Goal: Information Seeking & Learning: Learn about a topic

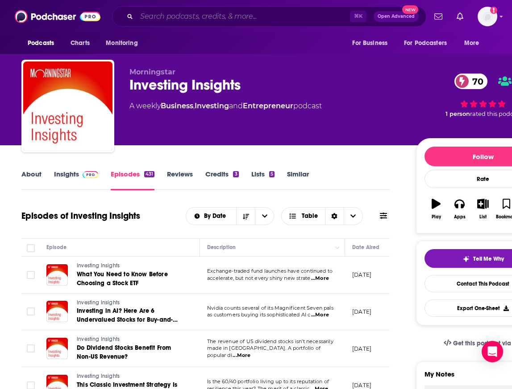
click at [160, 21] on input "Search podcasts, credits, & more..." at bounding box center [242, 16] width 213 height 14
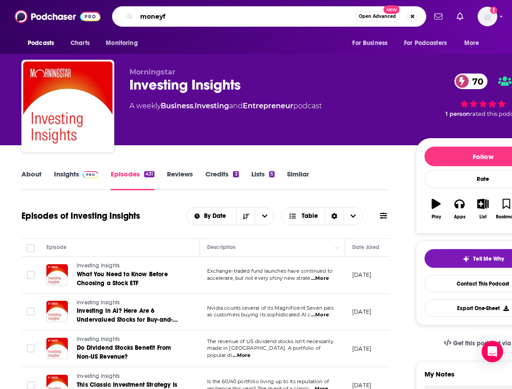
type input "moneyfm"
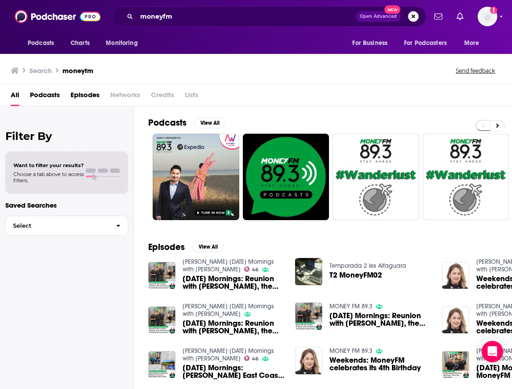
click at [47, 94] on span "Podcasts" at bounding box center [45, 97] width 30 height 18
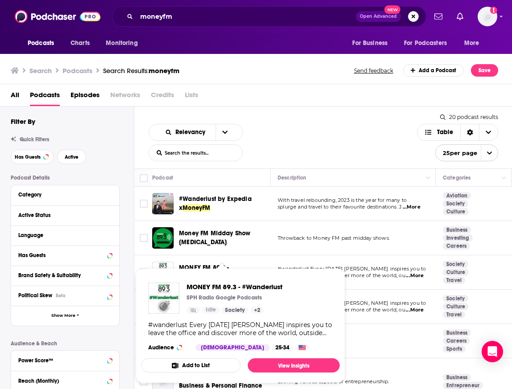
click at [202, 274] on span "MONEY FM 89.3 - #Wanderlust SPH Radio Google Podcasts Idle Society + 2 #wanderl…" at bounding box center [240, 325] width 198 height 115
click at [198, 285] on span "MONEY FM 89.3 - #Wanderlust" at bounding box center [234, 287] width 96 height 8
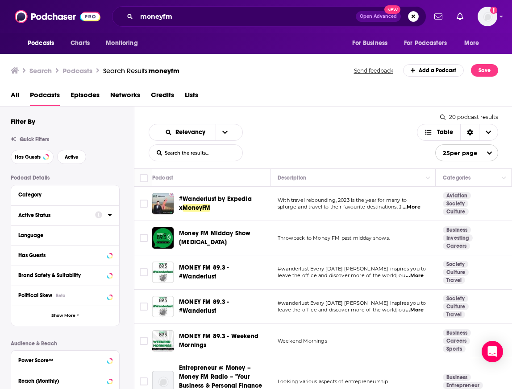
click at [41, 214] on div "Active Status" at bounding box center [53, 215] width 71 height 6
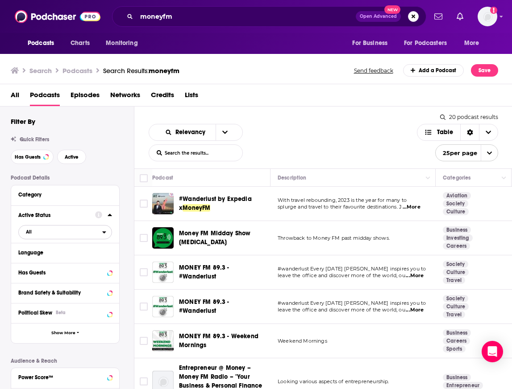
click at [87, 231] on span "All" at bounding box center [60, 232] width 83 height 12
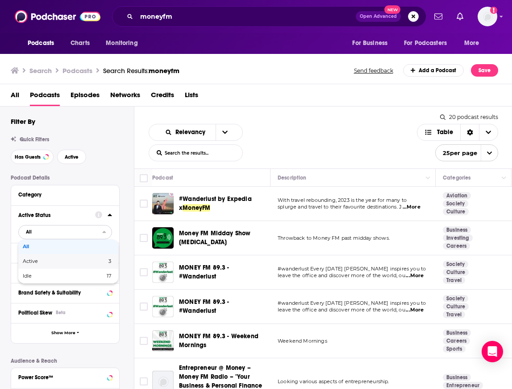
click at [70, 261] on span "Active" at bounding box center [48, 261] width 50 height 5
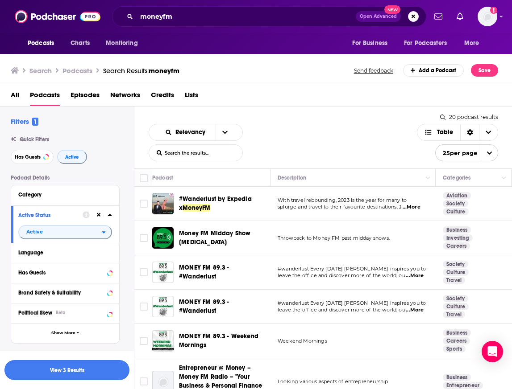
click at [70, 369] on button "View 3 Results" at bounding box center [66, 370] width 125 height 20
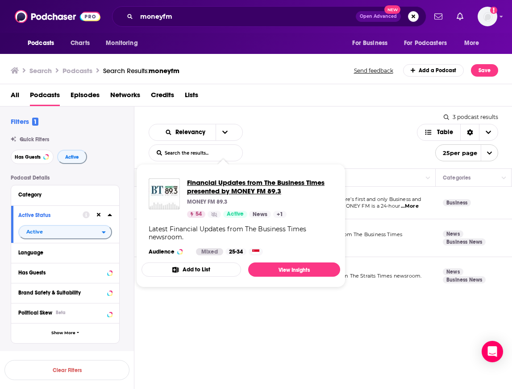
click at [219, 182] on span "Financial Updates from The Business Times presented by MONEY FM 89.3" at bounding box center [260, 186] width 146 height 17
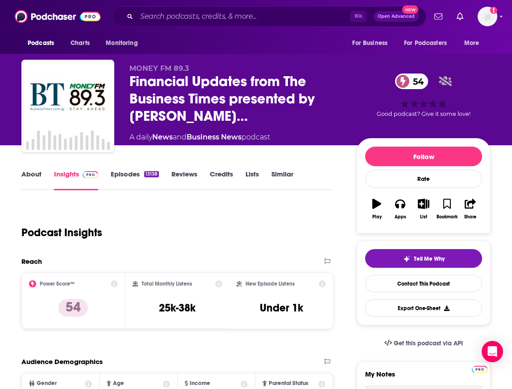
click at [134, 177] on link "Episodes 13138" at bounding box center [135, 180] width 48 height 21
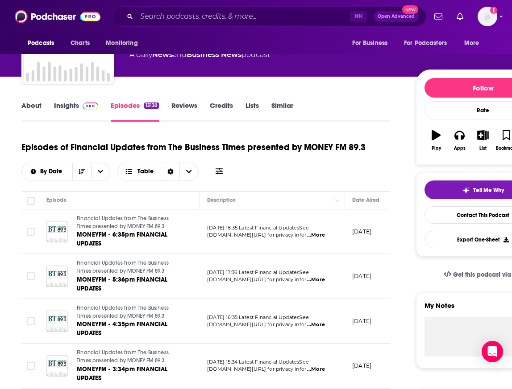
scroll to position [68, 0]
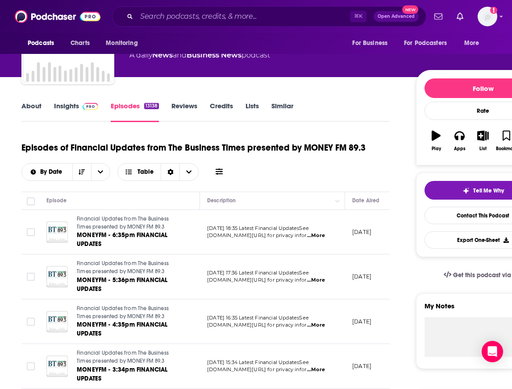
click at [329, 327] on p "[DOMAIN_NAME][URL] for privacy infor ...More" at bounding box center [272, 325] width 130 height 7
click at [323, 326] on span "...More" at bounding box center [316, 325] width 18 height 7
click at [320, 120] on div "About Insights Episodes 13138 Reviews Credits Lists Similar" at bounding box center [205, 111] width 368 height 22
click at [162, 17] on input "Search podcasts, credits, & more..." at bounding box center [242, 16] width 213 height 14
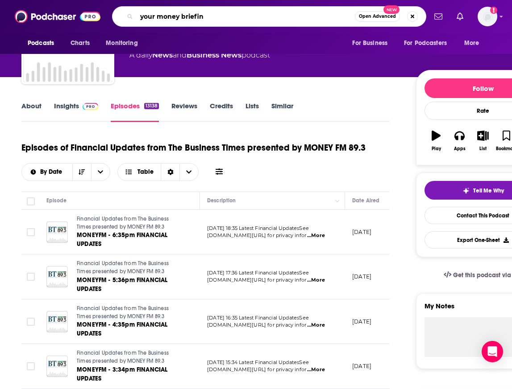
type input "your money briefing"
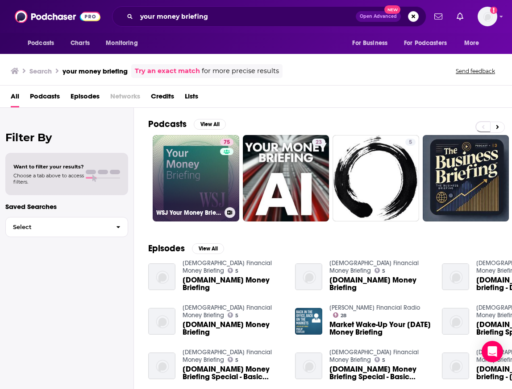
click at [202, 180] on link "75 WSJ Your Money Briefing" at bounding box center [196, 178] width 87 height 87
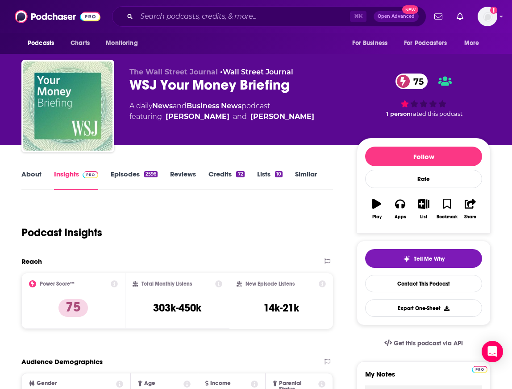
click at [120, 175] on link "Episodes 2596" at bounding box center [134, 180] width 47 height 21
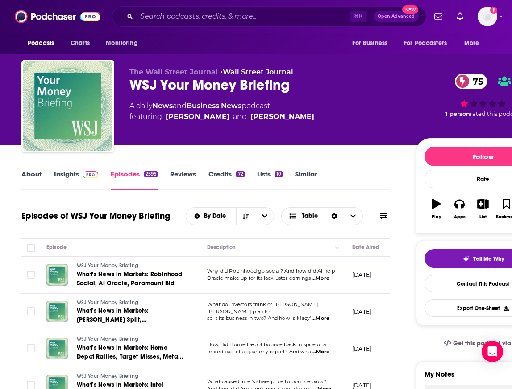
click at [326, 277] on span "...More" at bounding box center [320, 278] width 18 height 7
click at [172, 24] on div "⌘ K Open Advanced New" at bounding box center [269, 16] width 314 height 21
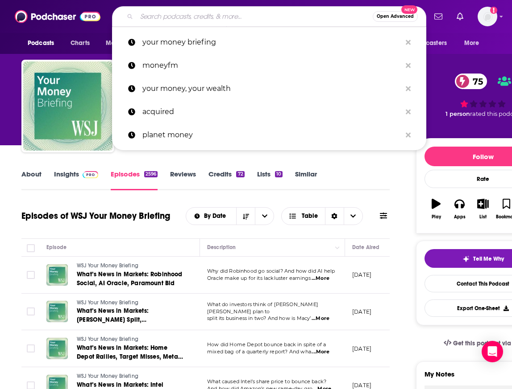
click at [168, 19] on input "Search podcasts, credits, & more..." at bounding box center [254, 16] width 236 height 14
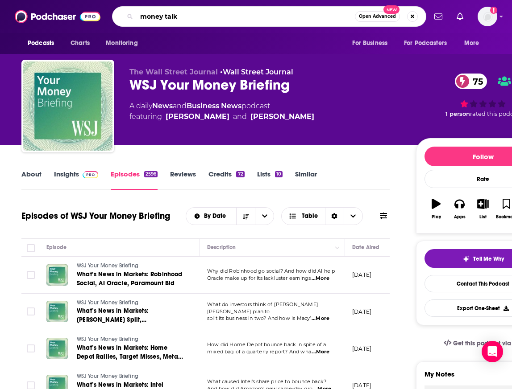
type input "money talks"
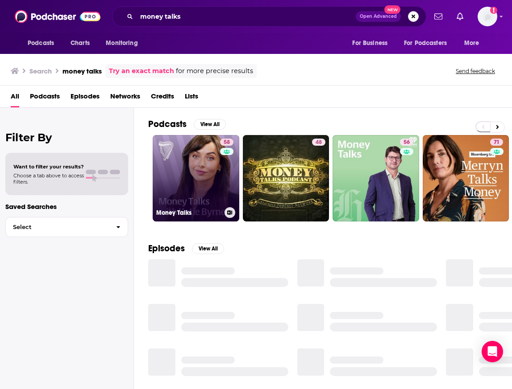
click at [189, 194] on link "58 Money Talks" at bounding box center [196, 178] width 87 height 87
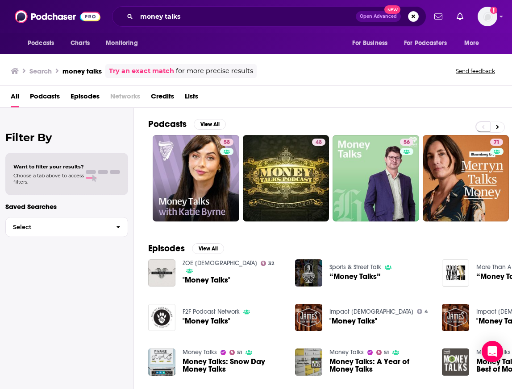
click at [52, 100] on span "Podcasts" at bounding box center [45, 98] width 30 height 18
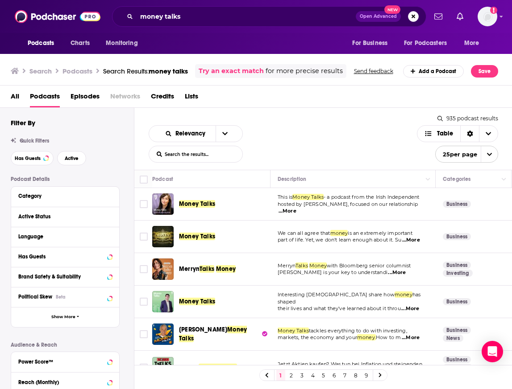
click at [296, 208] on span "...More" at bounding box center [287, 211] width 18 height 7
click at [189, 207] on span "Money Talks" at bounding box center [197, 204] width 36 height 8
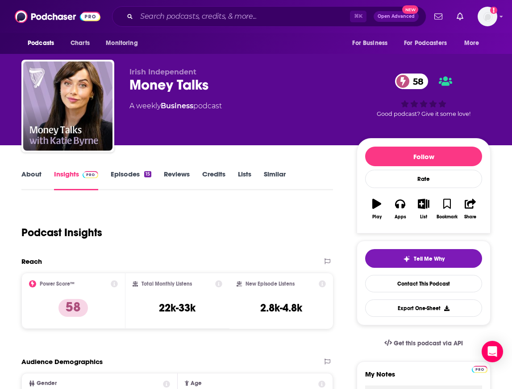
click at [126, 174] on link "Episodes 15" at bounding box center [131, 180] width 41 height 21
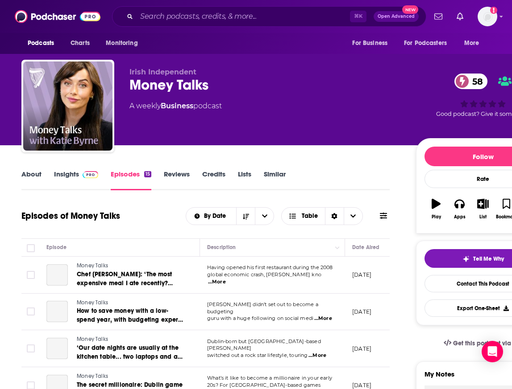
click at [60, 176] on link "Insights" at bounding box center [76, 180] width 44 height 21
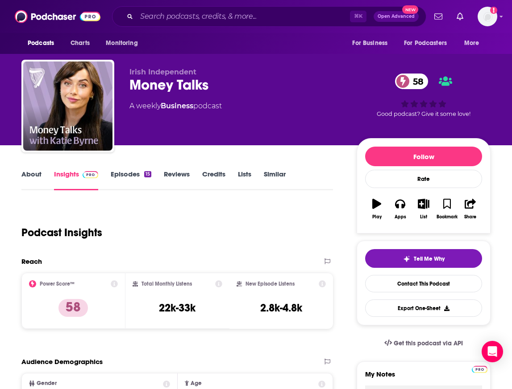
click at [123, 176] on link "Episodes 15" at bounding box center [131, 180] width 41 height 21
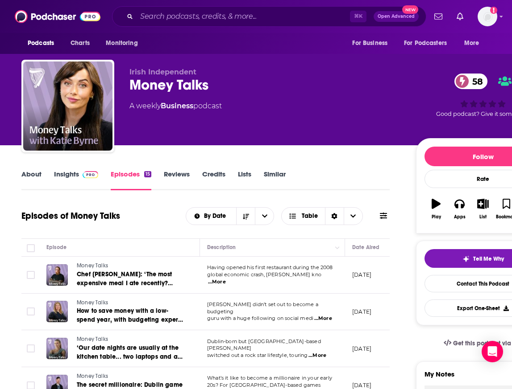
click at [226, 279] on span "...More" at bounding box center [217, 282] width 18 height 7
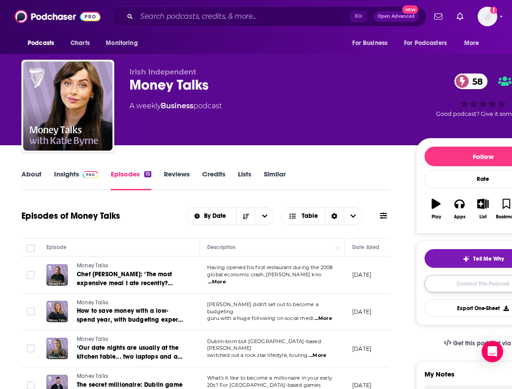
click at [442, 285] on link "Contact This Podcast" at bounding box center [482, 283] width 117 height 17
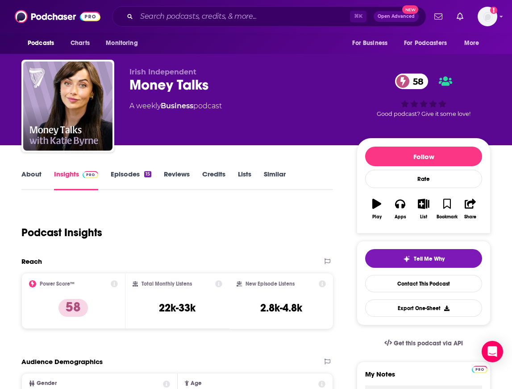
scroll to position [586, 0]
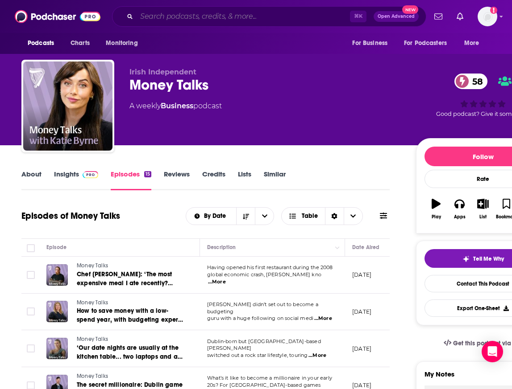
click at [171, 17] on input "Search podcasts, credits, & more..." at bounding box center [242, 16] width 213 height 14
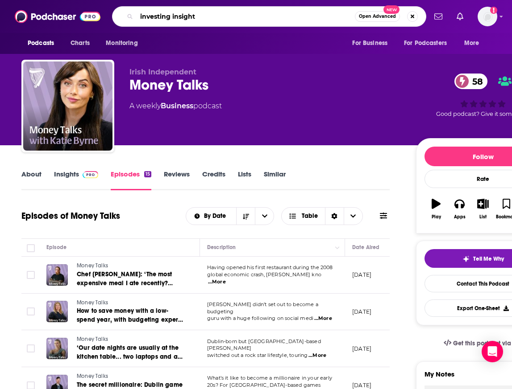
type input "investing insights"
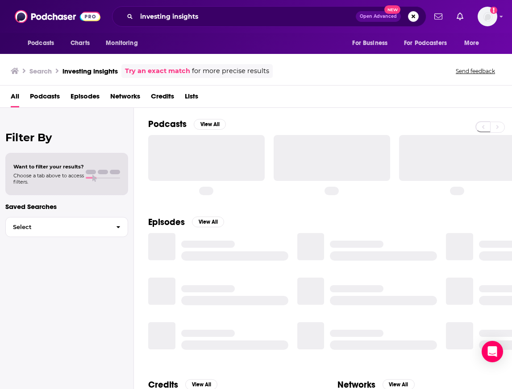
click at [43, 95] on span "Podcasts" at bounding box center [45, 98] width 30 height 18
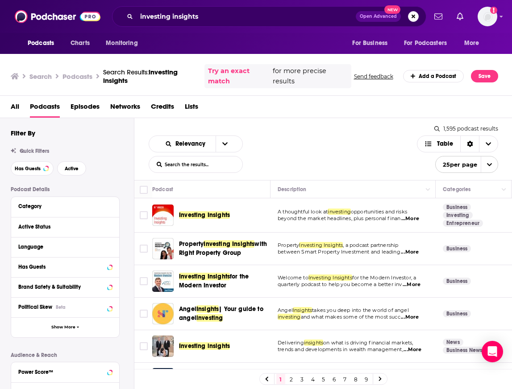
click at [212, 213] on span "Investing Insights" at bounding box center [204, 215] width 51 height 8
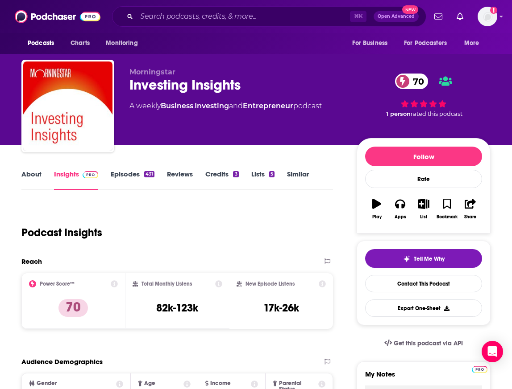
click at [135, 173] on link "Episodes 431" at bounding box center [133, 180] width 44 height 21
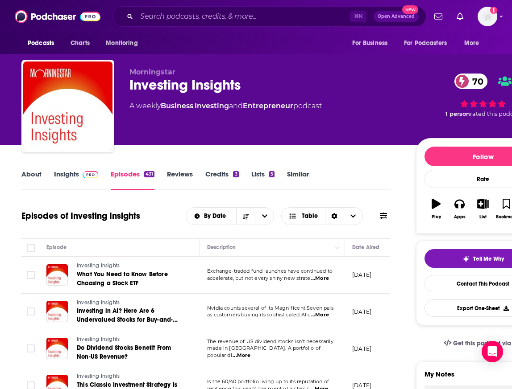
click at [324, 281] on span "...More" at bounding box center [320, 278] width 18 height 7
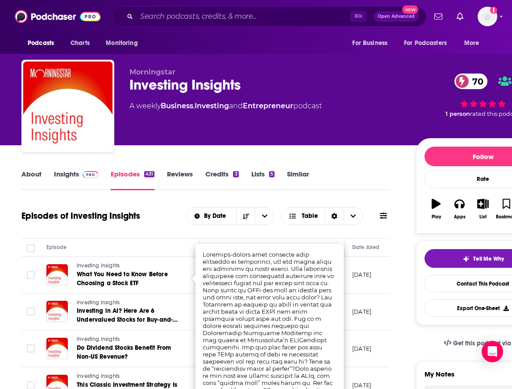
scroll to position [2, 0]
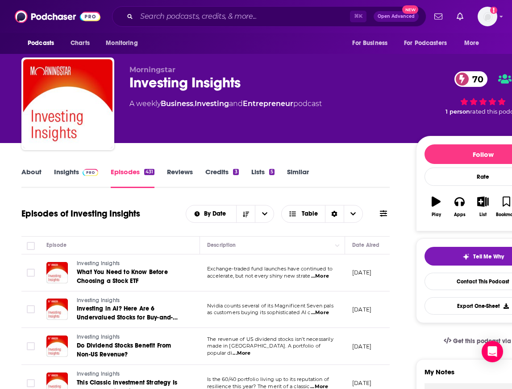
click at [59, 179] on link "Insights" at bounding box center [76, 178] width 44 height 21
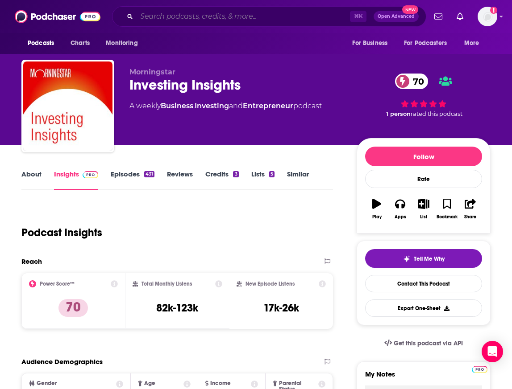
click at [154, 17] on input "Search podcasts, credits, & more..." at bounding box center [242, 16] width 213 height 14
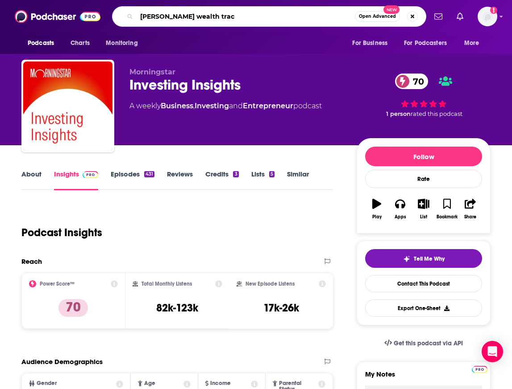
type input "[PERSON_NAME] wealth track"
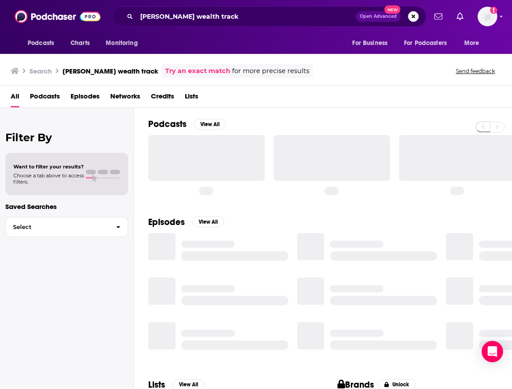
click at [43, 97] on span "Podcasts" at bounding box center [45, 98] width 30 height 18
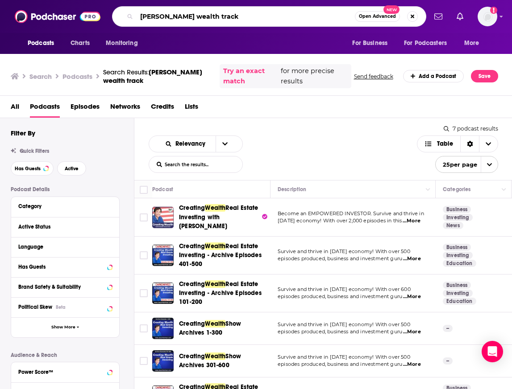
click at [172, 17] on input "[PERSON_NAME] wealth track" at bounding box center [245, 16] width 218 height 14
type input "breakfast with [PERSON_NAME]"
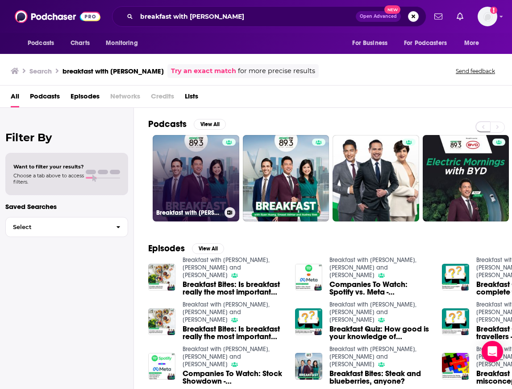
click at [209, 165] on link "Breakfast with [PERSON_NAME], [PERSON_NAME] and [PERSON_NAME]" at bounding box center [196, 178] width 87 height 87
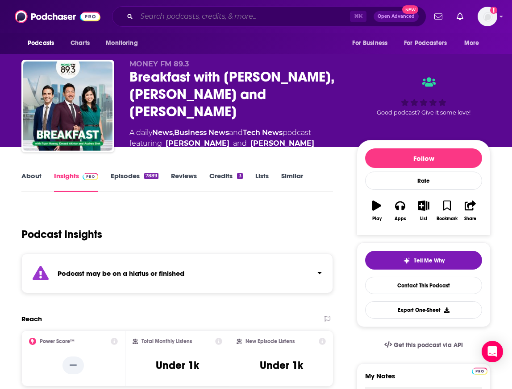
click at [184, 18] on input "Search podcasts, credits, & more..." at bounding box center [242, 16] width 213 height 14
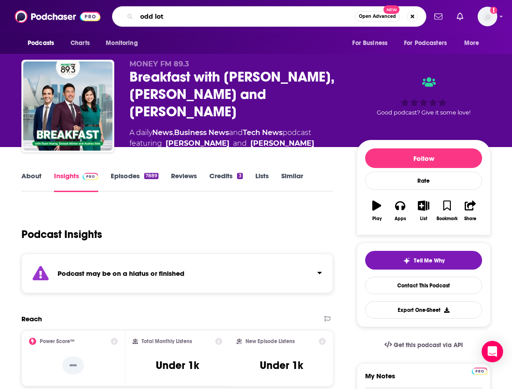
type input "odd lots"
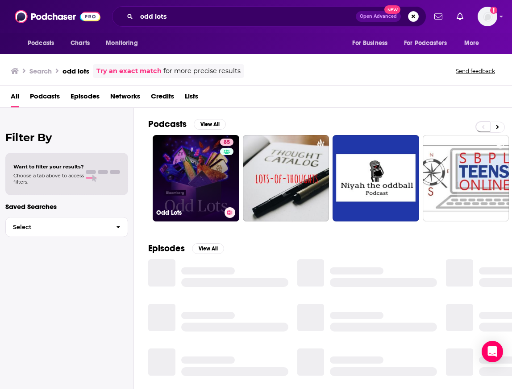
click at [194, 183] on link "85 Odd Lots" at bounding box center [196, 178] width 87 height 87
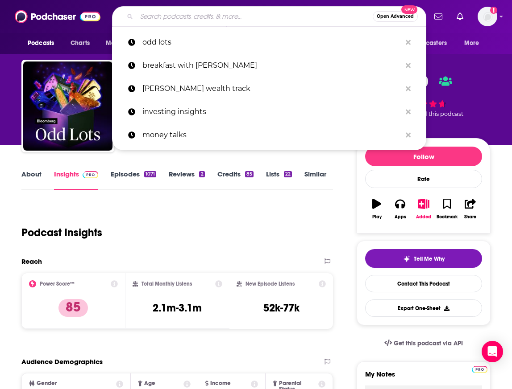
click at [160, 17] on input "Search podcasts, credits, & more..." at bounding box center [254, 16] width 236 height 14
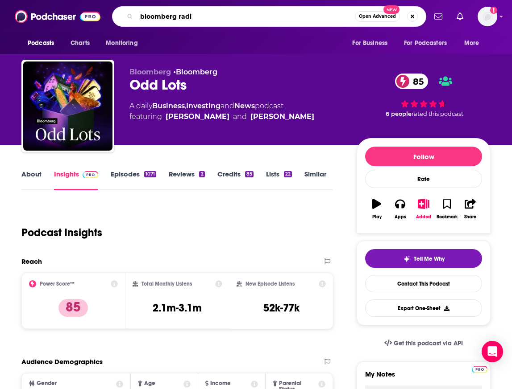
type input "bloomberg radio"
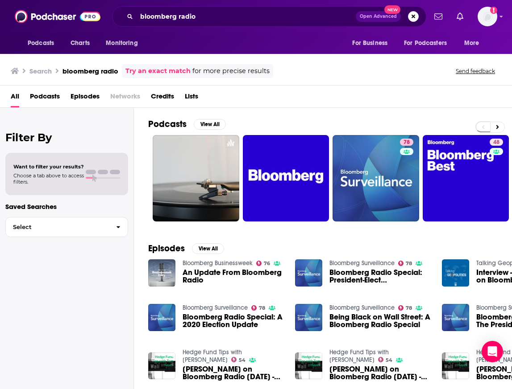
click at [50, 95] on span "Podcasts" at bounding box center [45, 98] width 30 height 18
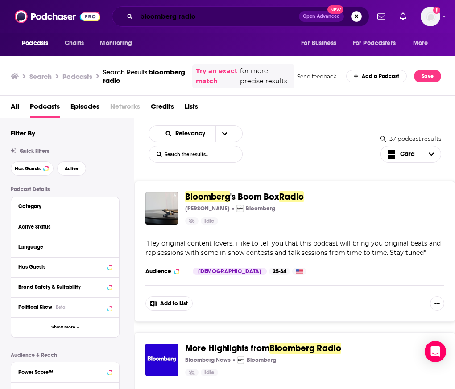
click at [150, 21] on input "bloomberg radio" at bounding box center [217, 16] width 162 height 14
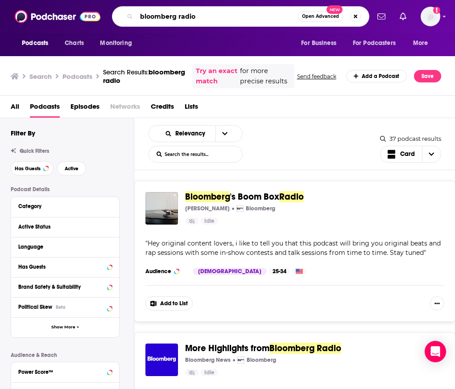
click at [150, 21] on input "bloomberg radio" at bounding box center [216, 16] width 161 height 14
type input "apm marketplace"
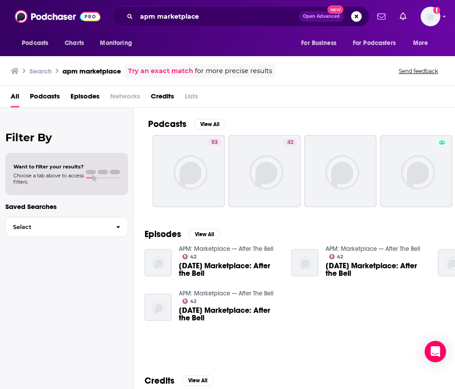
click at [48, 97] on span "Podcasts" at bounding box center [45, 98] width 30 height 18
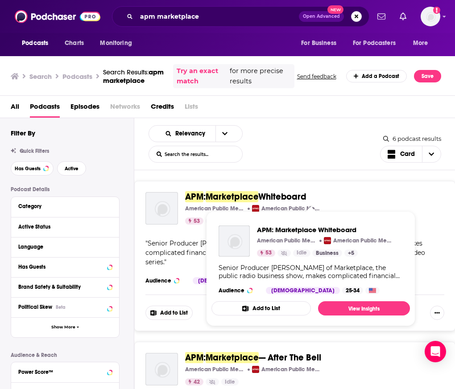
click at [279, 194] on span "Whiteboard" at bounding box center [282, 196] width 48 height 11
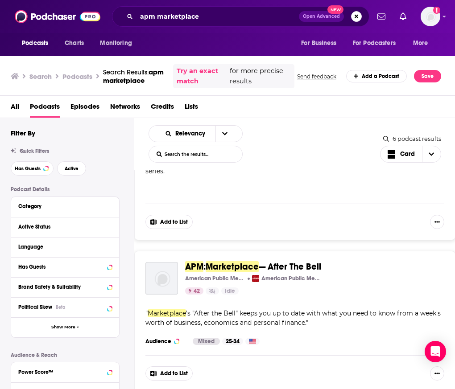
scroll to position [93, 0]
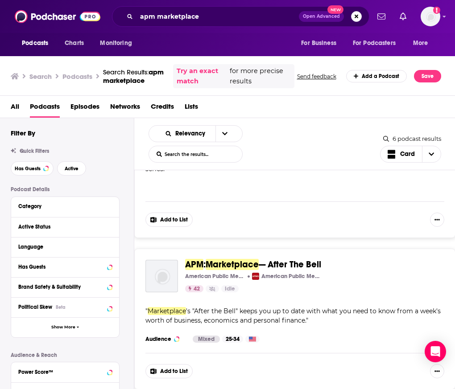
click at [67, 231] on button "Active Status" at bounding box center [65, 226] width 94 height 11
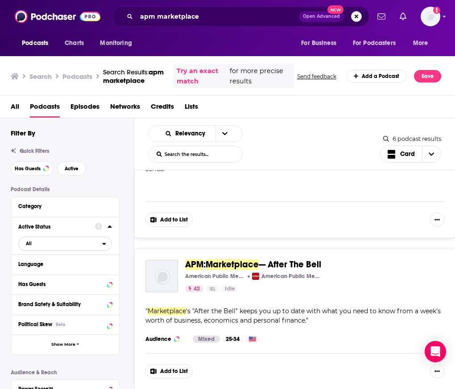
click at [78, 246] on span "All" at bounding box center [60, 244] width 83 height 12
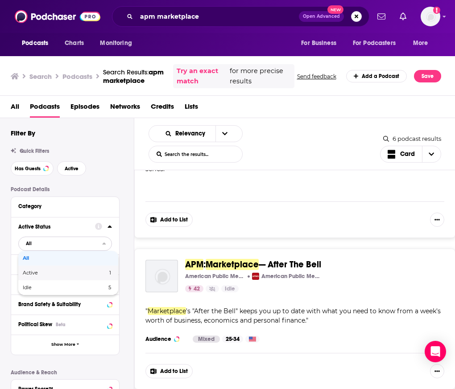
click at [70, 273] on span "Active" at bounding box center [48, 273] width 50 height 5
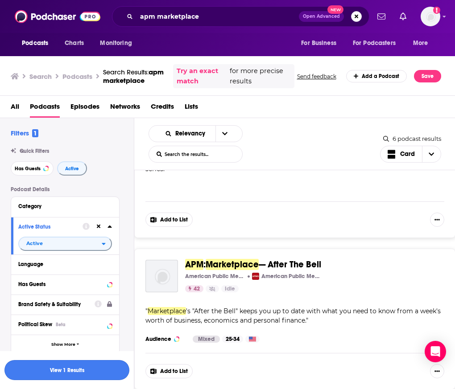
click at [53, 373] on button "View 1 Results" at bounding box center [66, 370] width 125 height 20
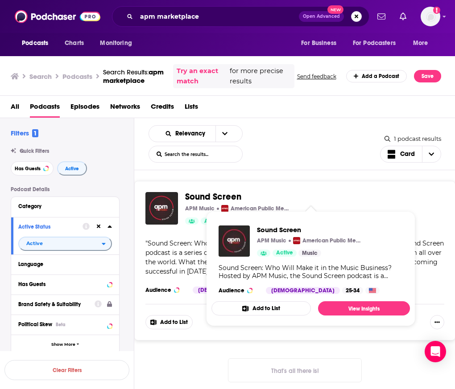
click at [213, 195] on span "Sound Screen" at bounding box center [213, 196] width 56 height 11
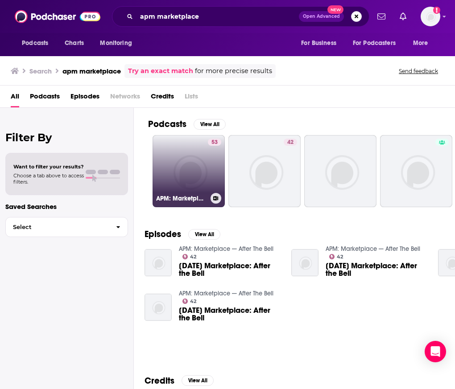
click at [185, 171] on link "53 APM: Marketplace Whiteboard" at bounding box center [189, 171] width 72 height 72
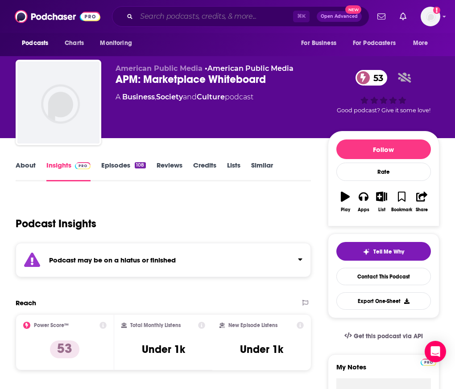
click at [165, 16] on input "Search podcasts, credits, & more..." at bounding box center [214, 16] width 157 height 14
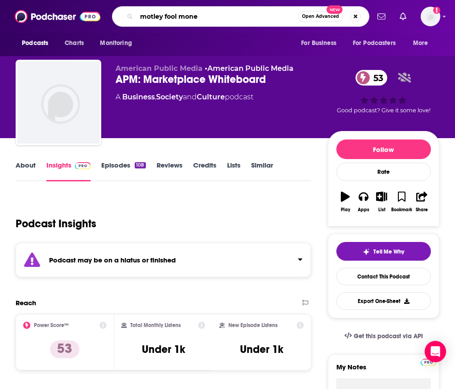
type input "motley fool money"
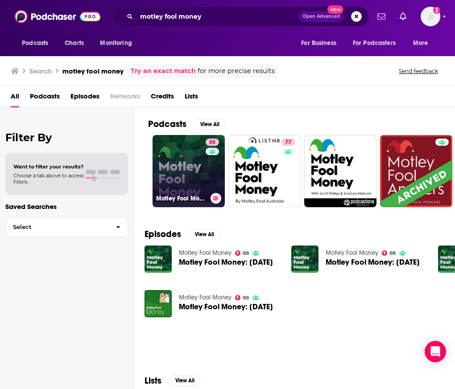
click at [185, 158] on link "88 Motley Fool Money" at bounding box center [189, 171] width 72 height 72
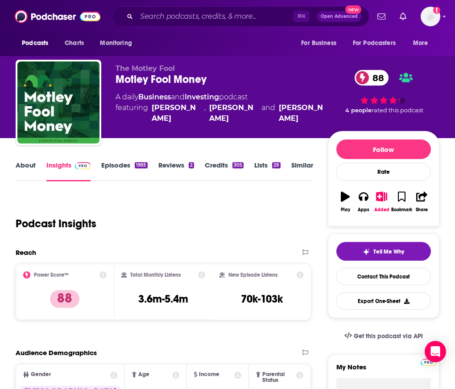
click at [120, 169] on link "Episodes 1993" at bounding box center [124, 171] width 46 height 21
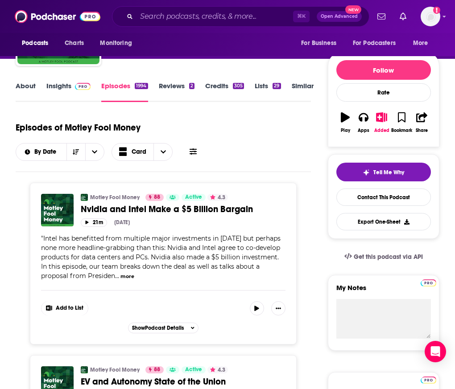
scroll to position [87, 0]
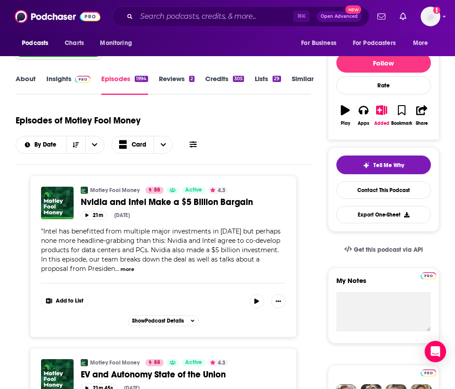
click at [130, 269] on button "more" at bounding box center [127, 270] width 14 height 8
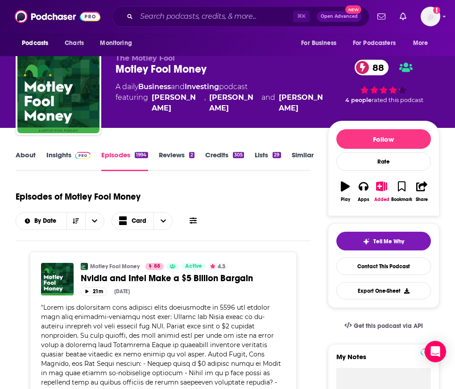
scroll to position [0, 0]
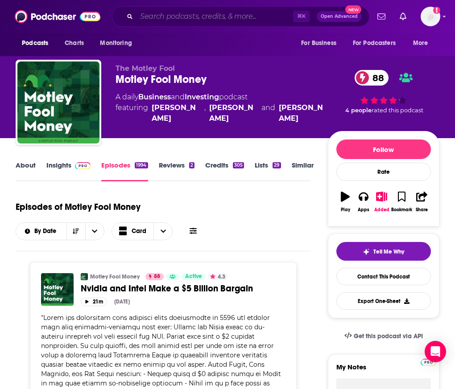
click at [180, 18] on input "Search podcasts, credits, & more..." at bounding box center [214, 16] width 157 height 14
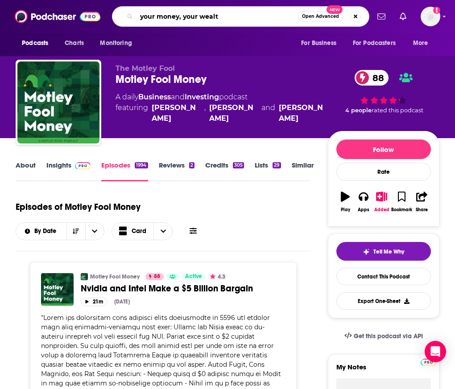
type input "your money, your wealth"
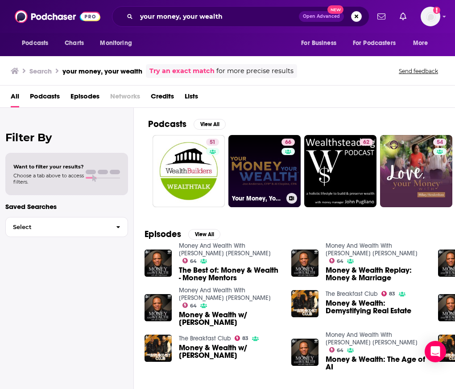
click at [245, 162] on link "66 Your Money, Your Wealth" at bounding box center [264, 171] width 72 height 72
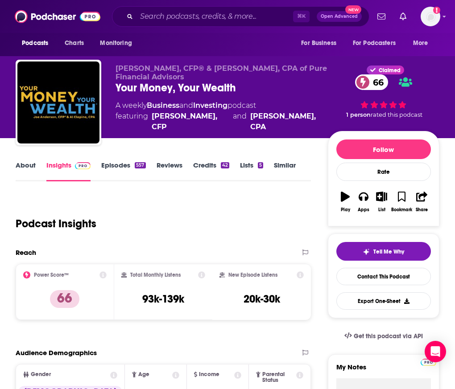
click at [118, 165] on link "Episodes 557" at bounding box center [123, 171] width 44 height 21
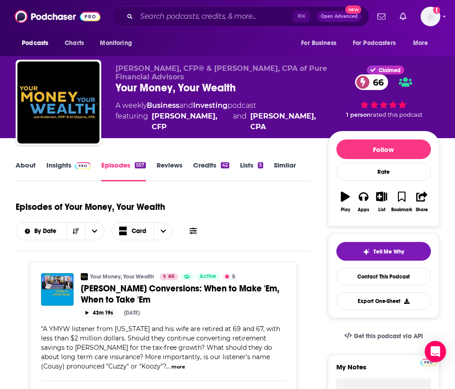
scroll to position [33, 0]
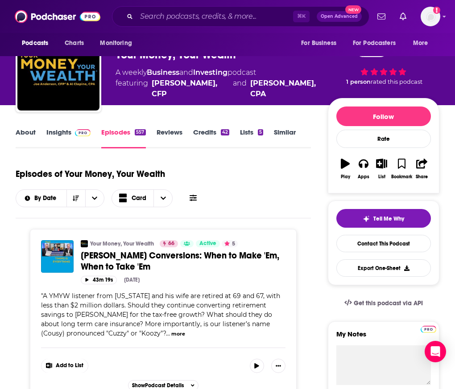
click at [171, 334] on button "more" at bounding box center [178, 334] width 14 height 8
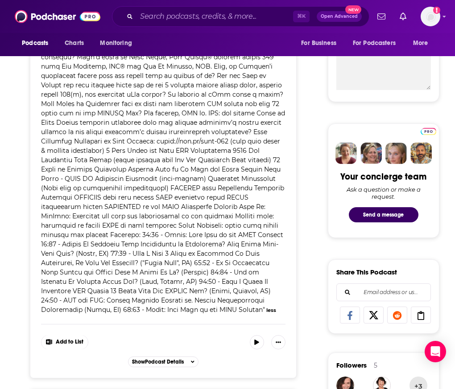
scroll to position [0, 0]
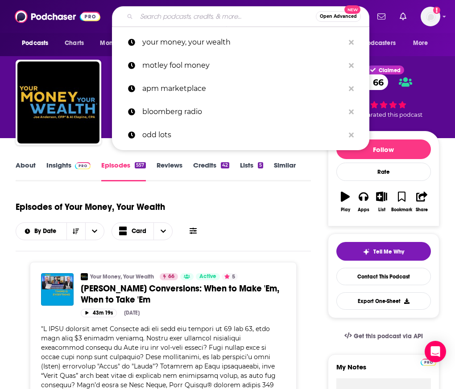
click at [166, 22] on input "Search podcasts, credits, & more..." at bounding box center [225, 16] width 179 height 14
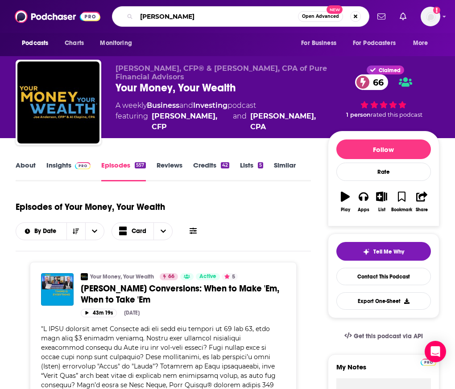
type input "[PERSON_NAME]"
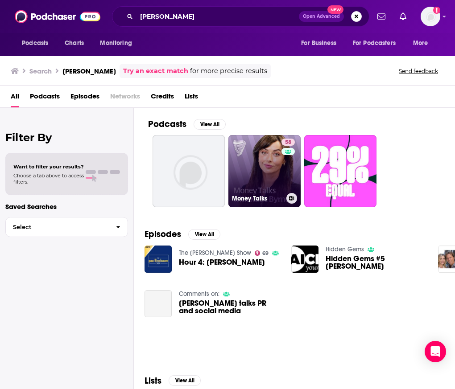
click at [264, 180] on link "58 Money Talks" at bounding box center [264, 171] width 72 height 72
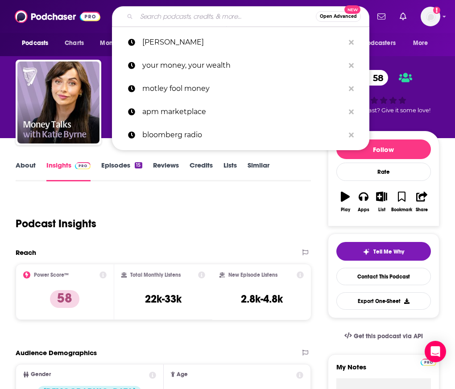
click at [215, 17] on input "Search podcasts, credits, & more..." at bounding box center [225, 16] width 179 height 14
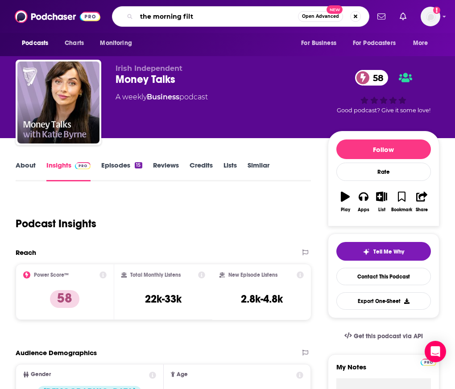
type input "the morning filte"
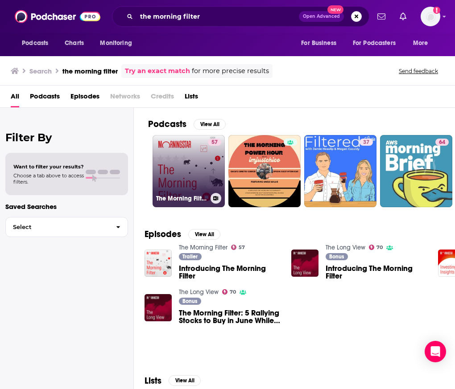
click at [178, 156] on link "57 The Morning Filter" at bounding box center [189, 171] width 72 height 72
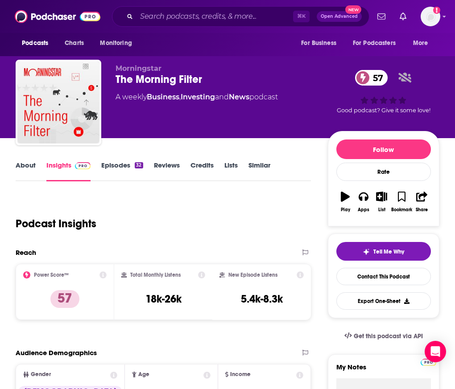
click at [116, 169] on link "Episodes 32" at bounding box center [121, 171] width 41 height 21
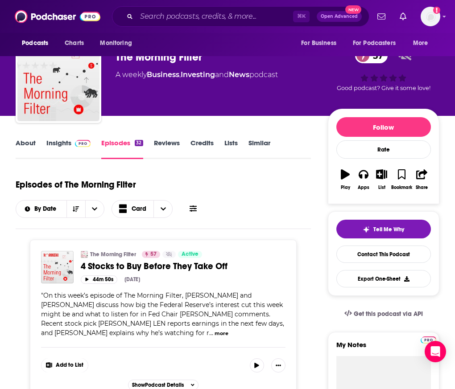
scroll to position [25, 0]
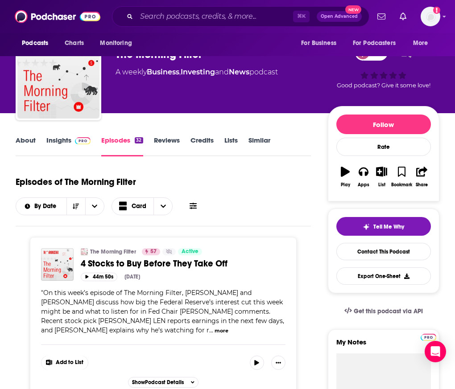
click at [215, 330] on button "more" at bounding box center [222, 331] width 14 height 8
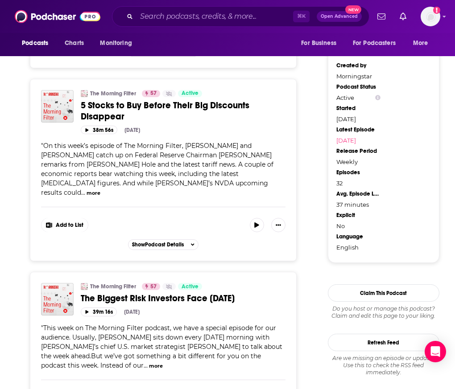
scroll to position [836, 0]
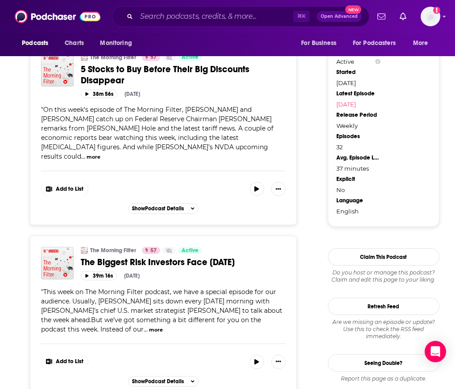
click at [149, 326] on button "more" at bounding box center [156, 330] width 14 height 8
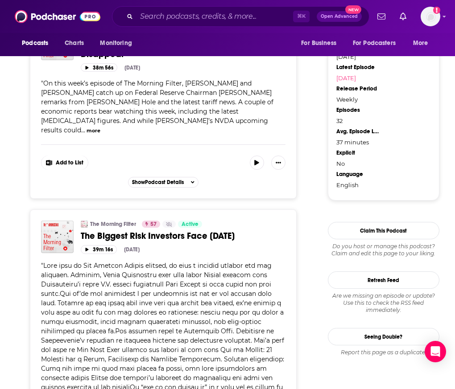
scroll to position [865, 0]
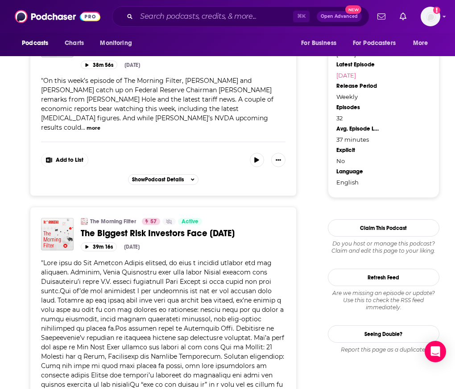
drag, startPoint x: 77, startPoint y: 338, endPoint x: 120, endPoint y: 338, distance: 43.7
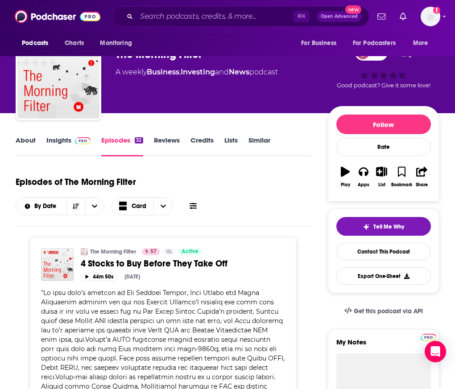
scroll to position [25, 0]
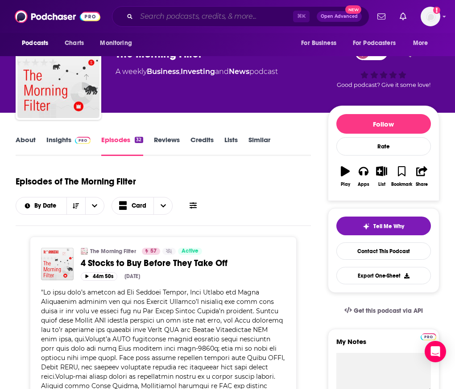
click at [160, 21] on input "Search podcasts, credits, & more..." at bounding box center [214, 16] width 157 height 14
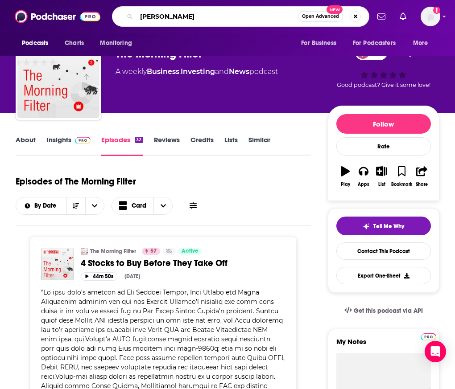
type input "[PERSON_NAME]"
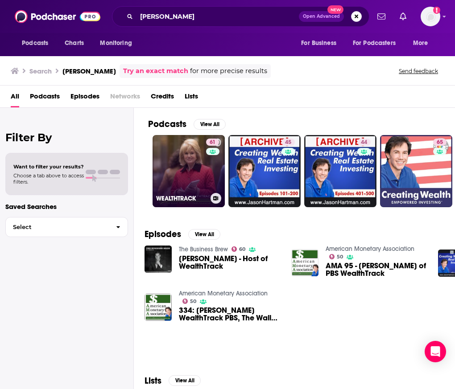
click at [182, 168] on link "61 WEALTHTRACK" at bounding box center [189, 171] width 72 height 72
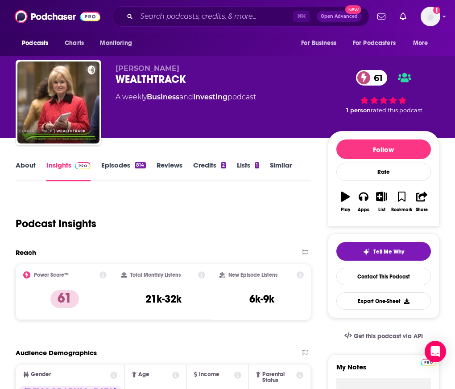
click at [118, 170] on link "Episodes 814" at bounding box center [123, 171] width 44 height 21
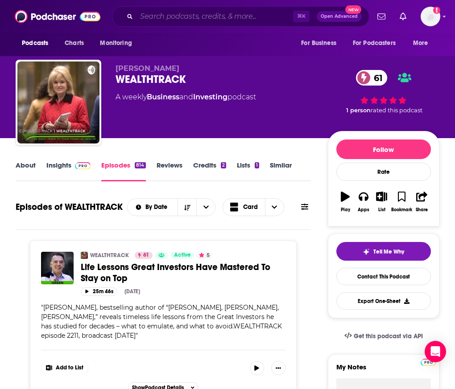
click at [156, 12] on input "Search podcasts, credits, & more..." at bounding box center [214, 16] width 157 height 14
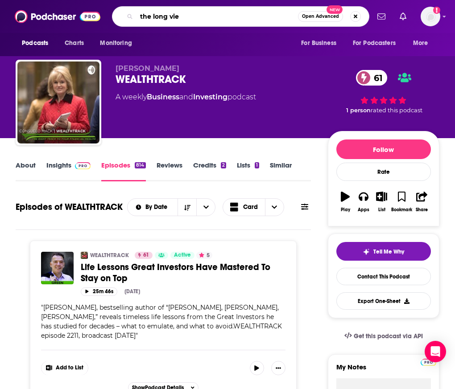
type input "the long view"
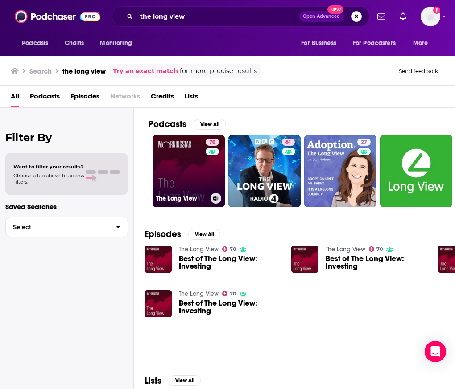
click at [196, 165] on link "70 The Long View" at bounding box center [189, 171] width 72 height 72
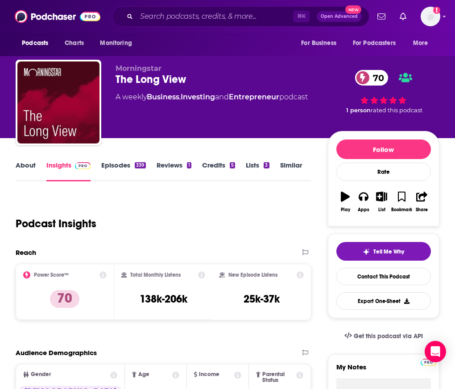
click at [121, 167] on link "Episodes 339" at bounding box center [123, 171] width 44 height 21
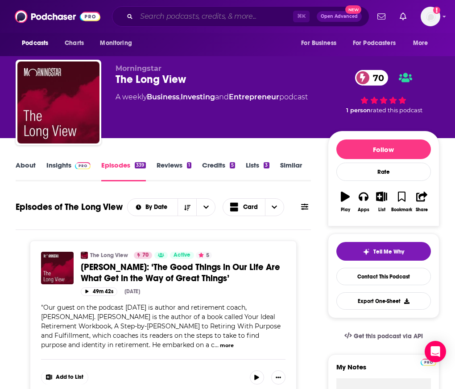
click at [161, 19] on input "Search podcasts, credits, & more..." at bounding box center [214, 16] width 157 height 14
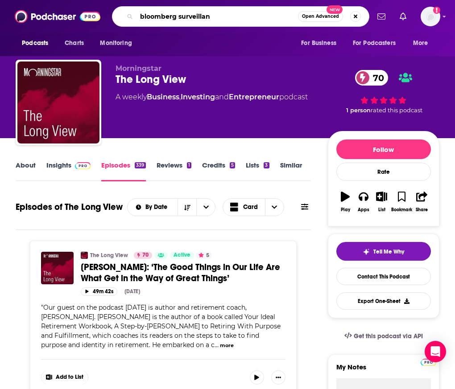
type input "bloomberg surveillanc"
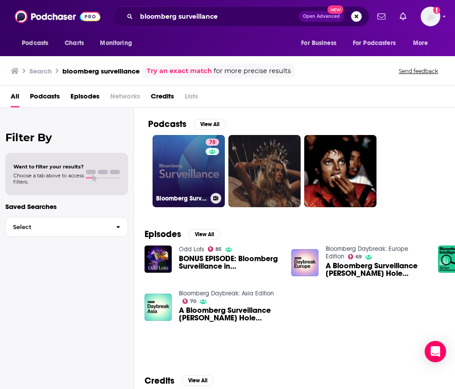
click at [187, 179] on link "78 Bloomberg Surveillance" at bounding box center [189, 171] width 72 height 72
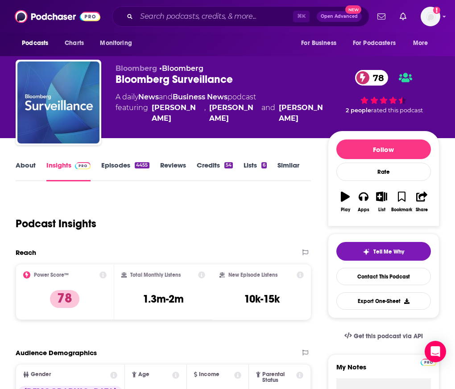
click at [116, 161] on link "Episodes 4455" at bounding box center [125, 171] width 48 height 21
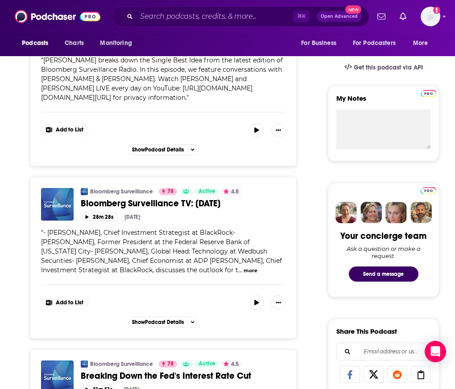
scroll to position [287, 0]
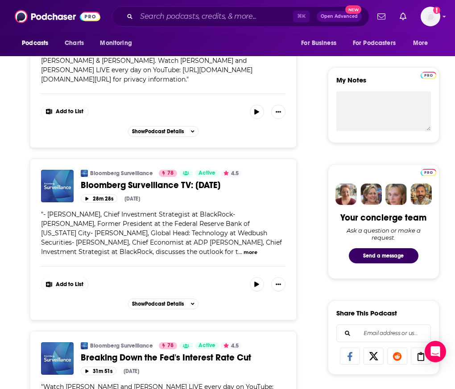
click at [244, 253] on button "more" at bounding box center [251, 253] width 14 height 8
